Goal: Communication & Community: Answer question/provide support

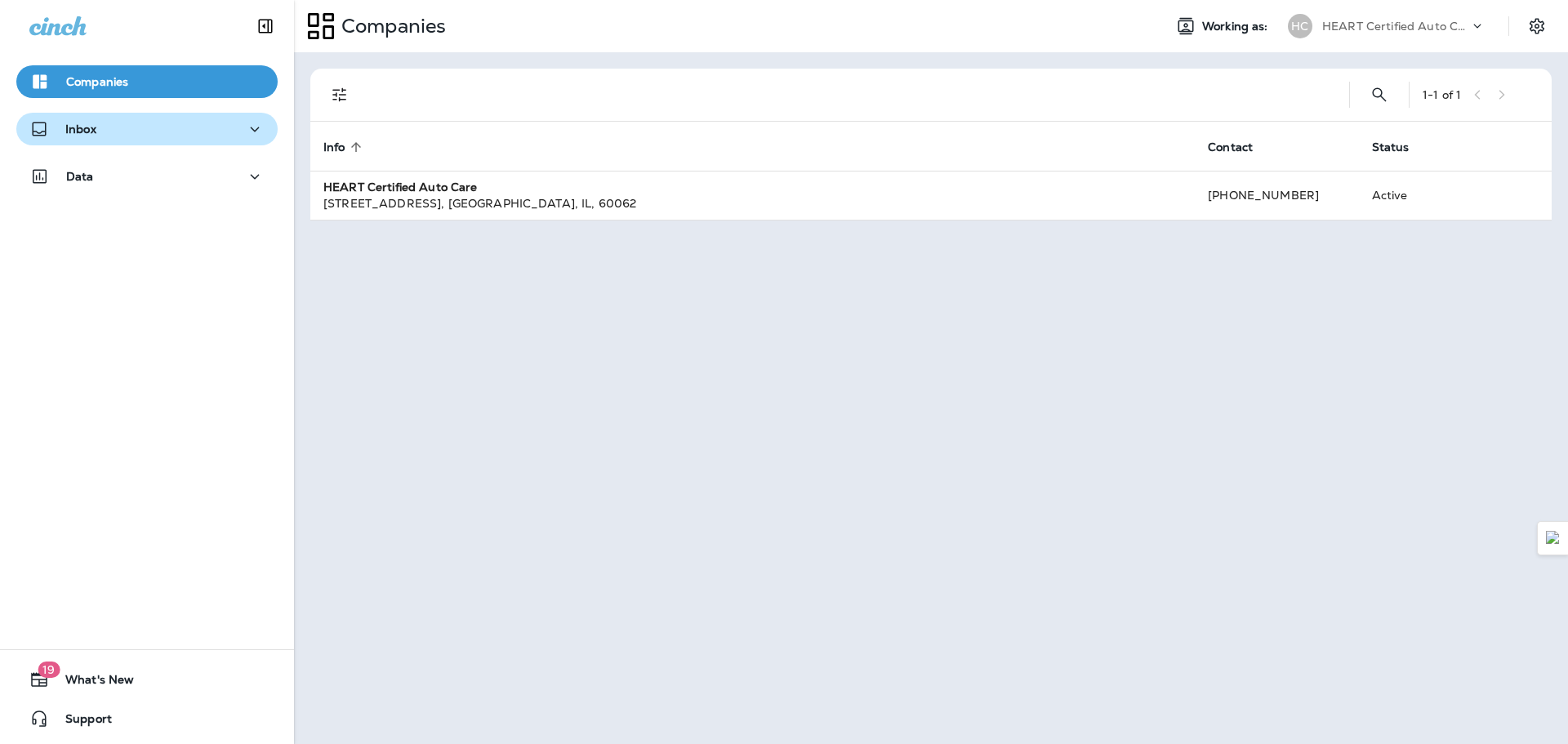
click at [72, 131] on p "Inbox" at bounding box center [80, 129] width 31 height 13
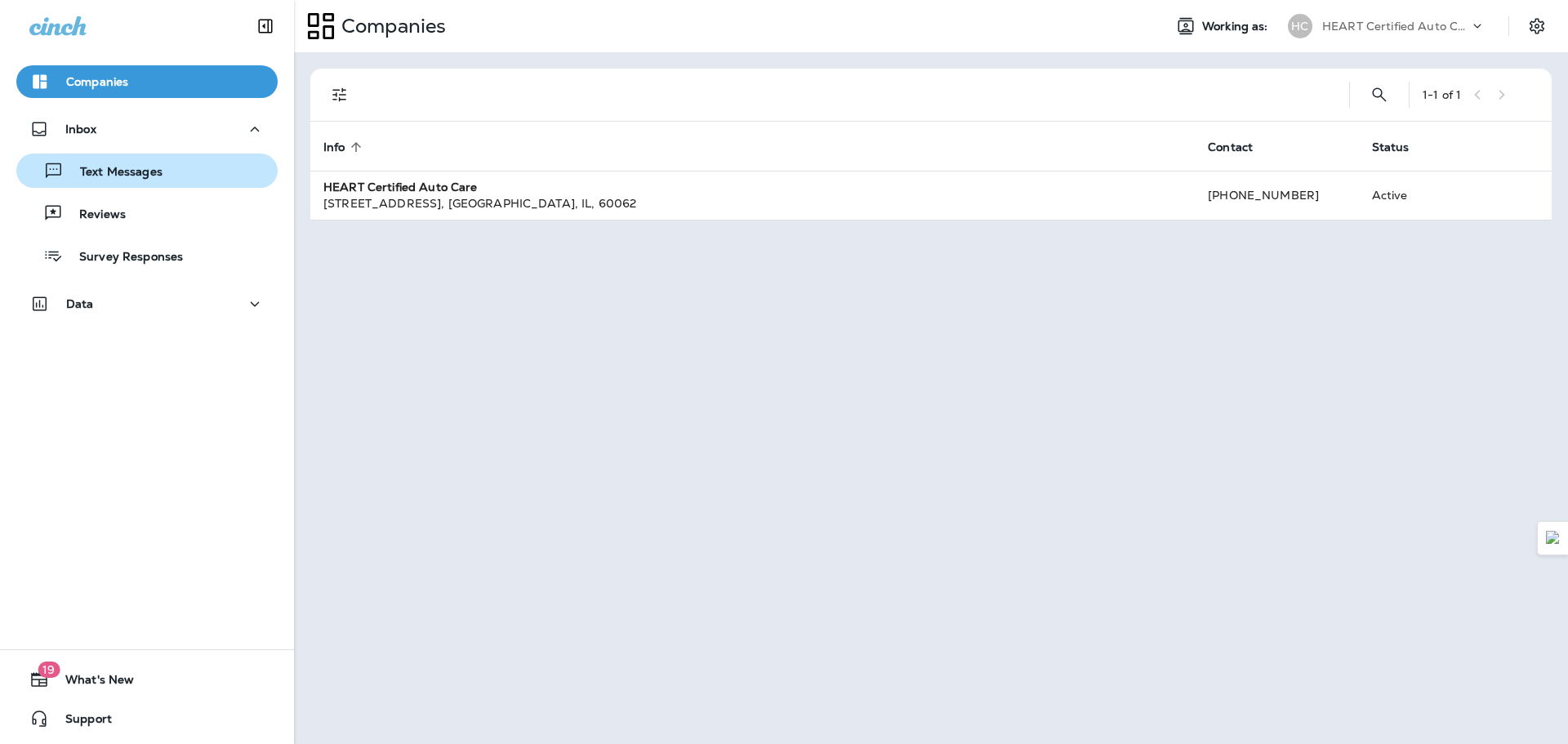
click at [106, 168] on p "Text Messages" at bounding box center [113, 172] width 99 height 15
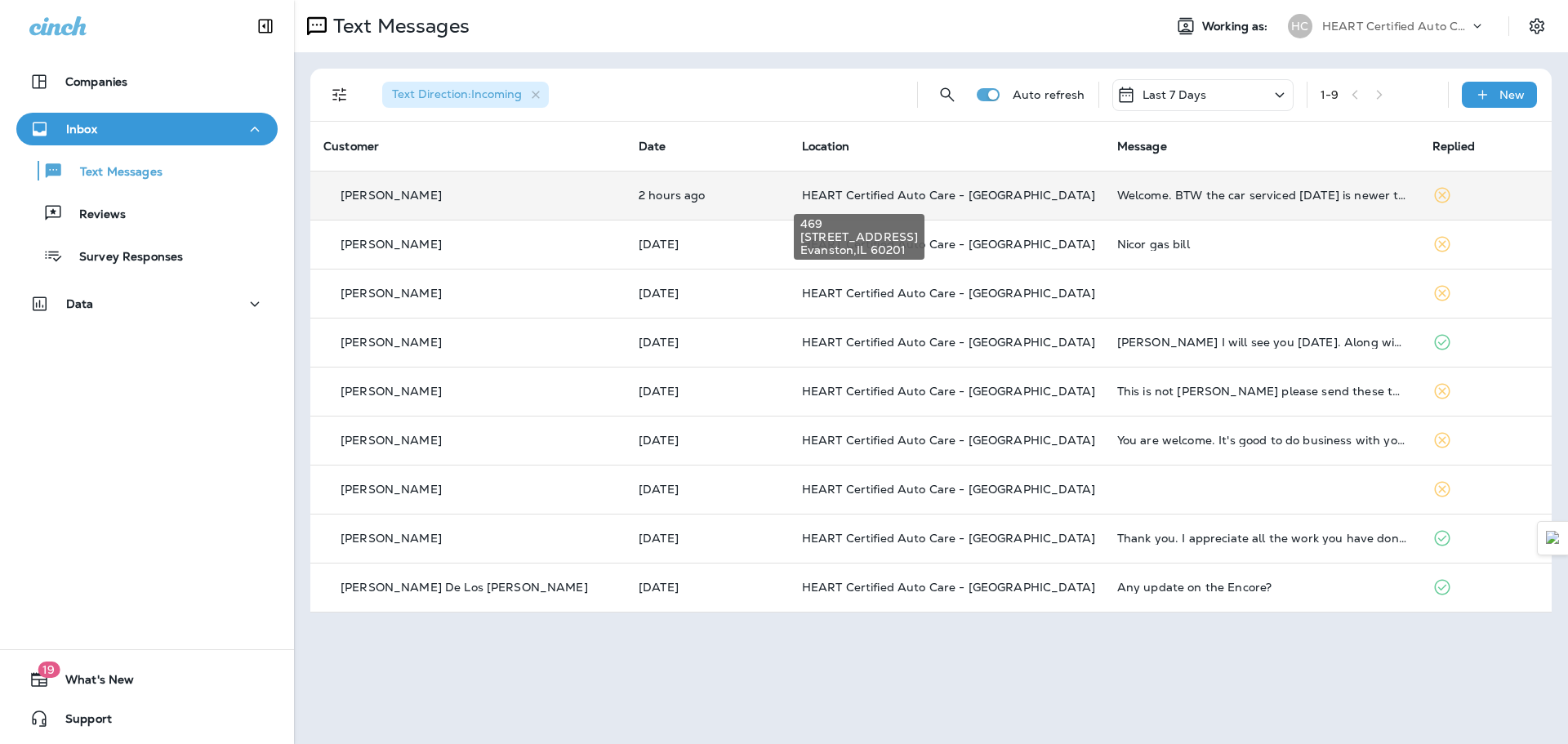
click at [934, 192] on span "HEART Certified Auto Care - [GEOGRAPHIC_DATA]" at bounding box center [949, 194] width 293 height 14
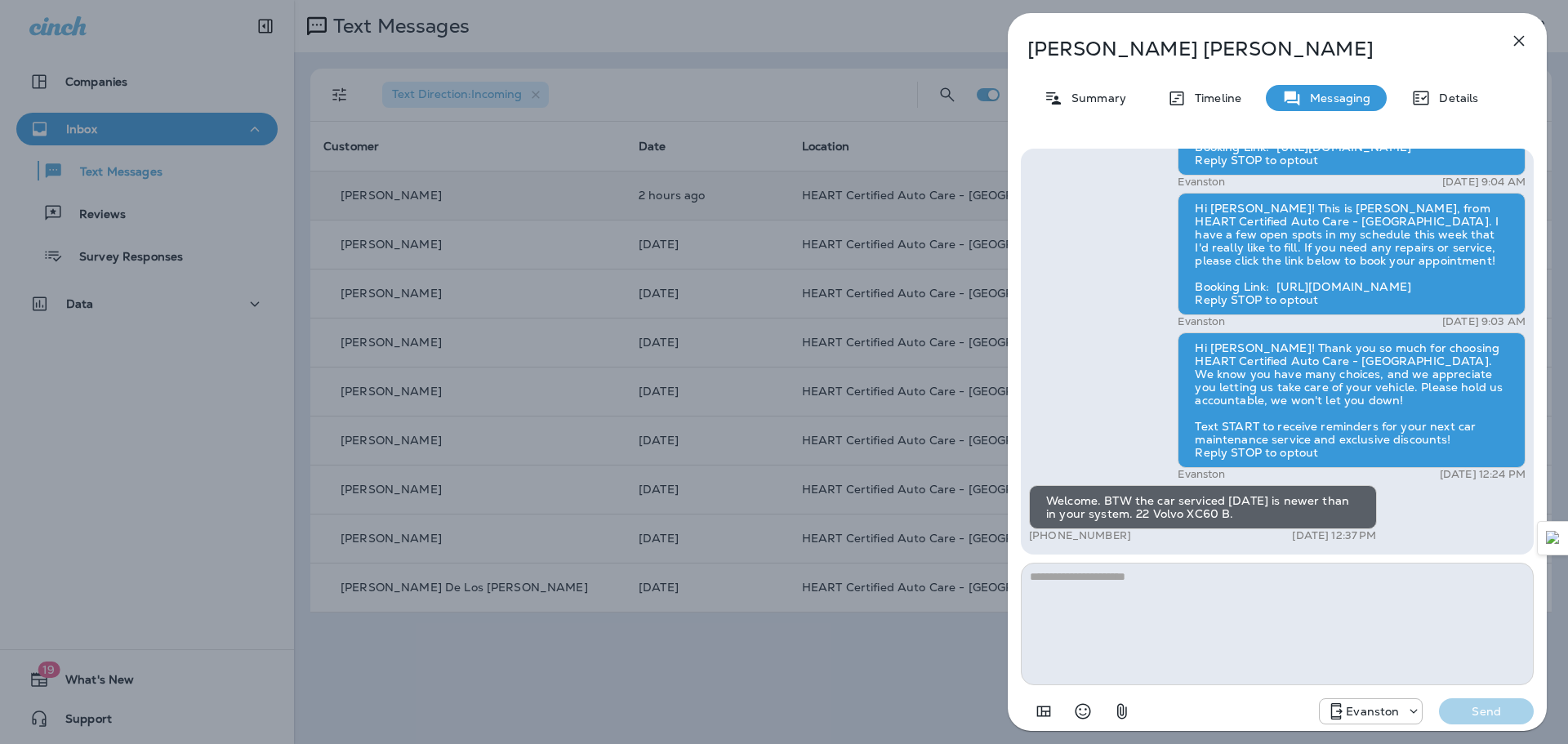
click at [1089, 610] on textarea at bounding box center [1278, 624] width 513 height 123
type textarea "**********"
click at [1488, 713] on p "Send" at bounding box center [1487, 711] width 69 height 14
